Goal: Find specific page/section: Find specific page/section

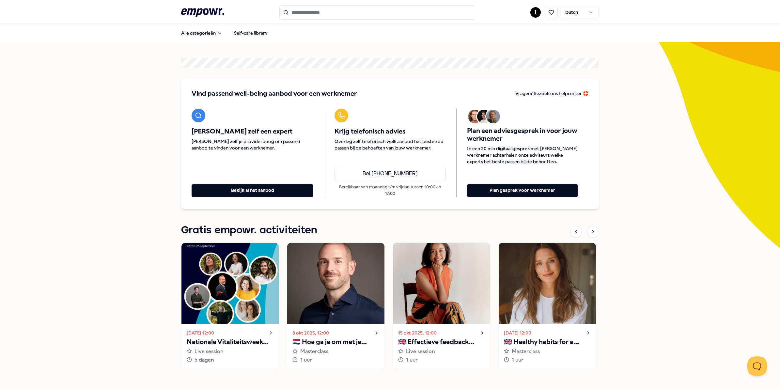
click at [311, 15] on input "Search for products, categories or subcategories" at bounding box center [377, 12] width 196 height 14
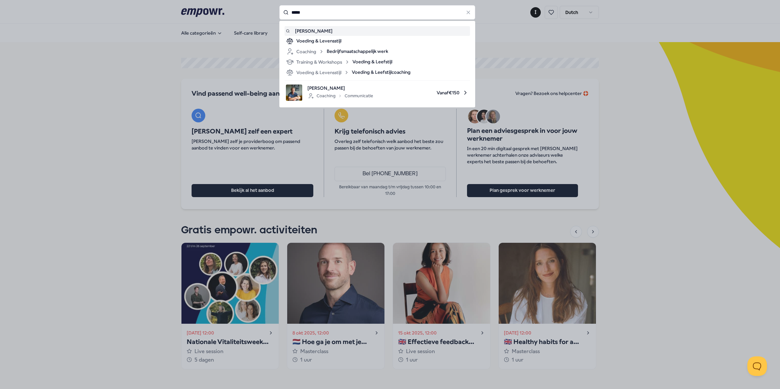
type input "*****"
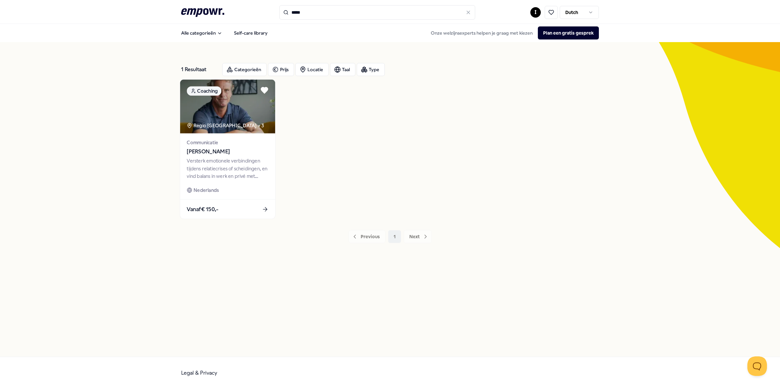
click at [207, 153] on span "[PERSON_NAME]" at bounding box center [228, 151] width 82 height 8
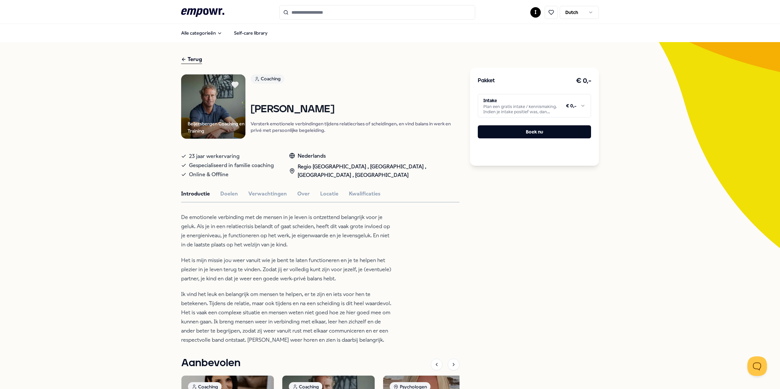
click at [520, 106] on html ".empowr-logo_svg__cls-1{fill:#03032f} I Dutch Alle categorieën Self-care librar…" at bounding box center [390, 194] width 780 height 389
click at [544, 95] on html ".empowr-logo_svg__cls-1{fill:#03032f} I Dutch Alle categorieën Self-care librar…" at bounding box center [390, 194] width 780 height 389
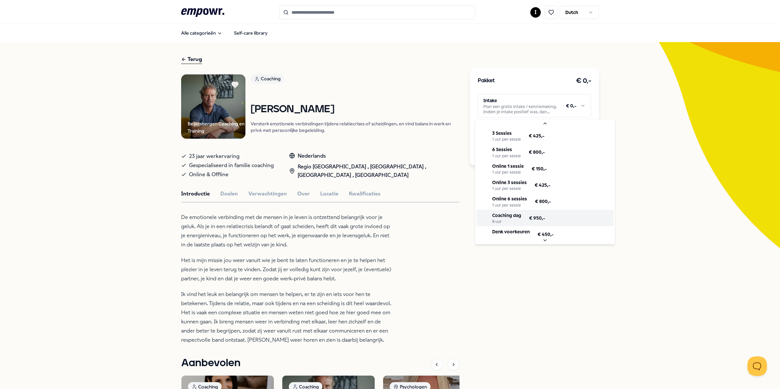
scroll to position [39, 0]
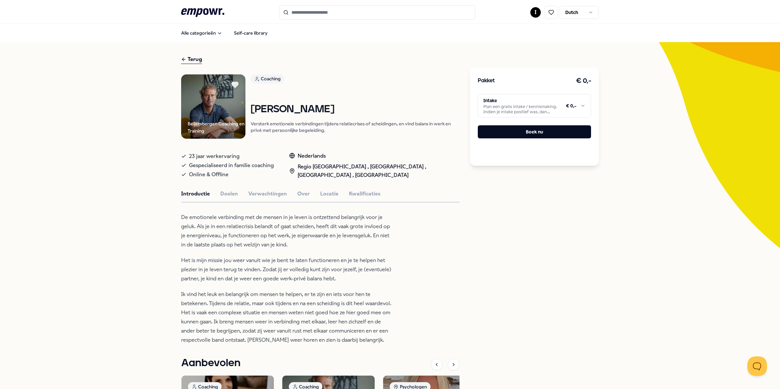
click at [573, 105] on html ".empowr-logo_svg__cls-1{fill:#03032f} I Dutch Alle categorieën Self-care librar…" at bounding box center [390, 194] width 780 height 389
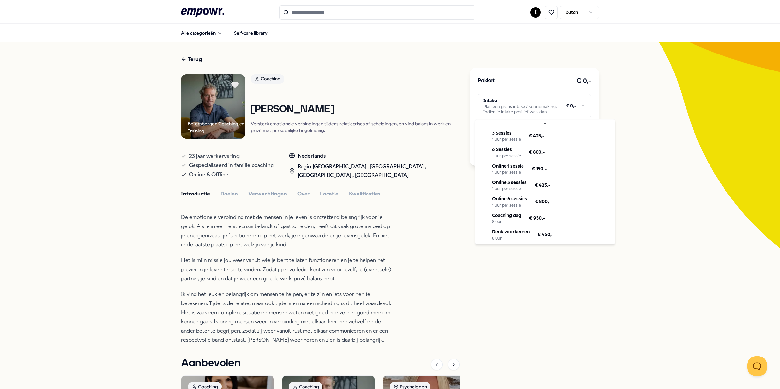
click at [655, 87] on html ".empowr-logo_svg__cls-1{fill:#03032f} I Dutch Alle categorieën Self-care librar…" at bounding box center [390, 194] width 780 height 389
